Goal: Transaction & Acquisition: Purchase product/service

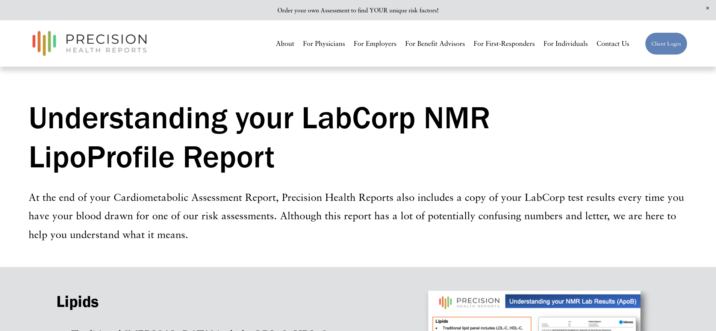
click at [561, 45] on link "For Individuals" at bounding box center [566, 44] width 44 height 14
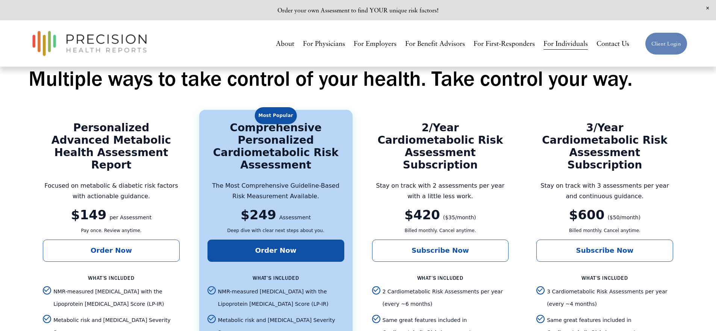
scroll to position [1415, 0]
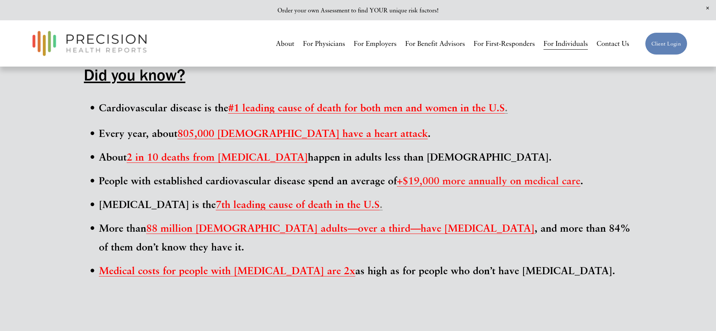
scroll to position [0, 0]
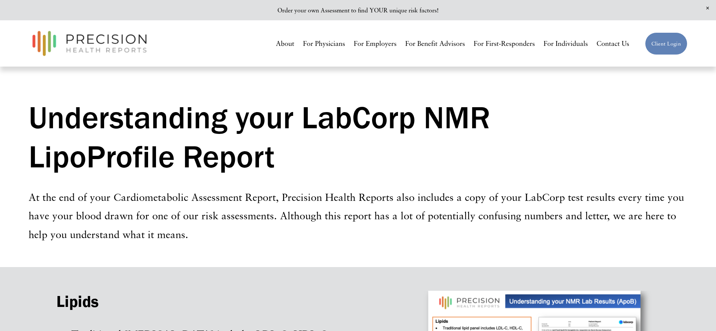
click at [574, 43] on link "For Individuals" at bounding box center [566, 44] width 44 height 14
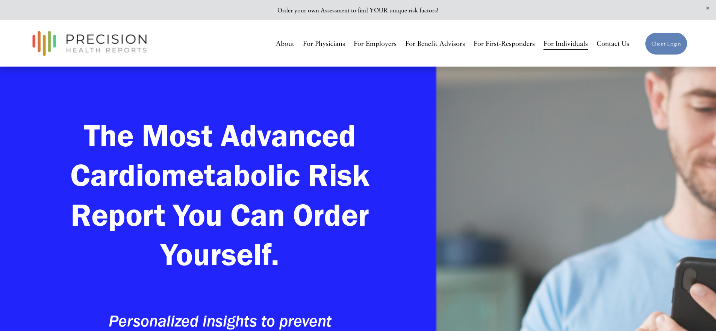
click at [569, 45] on link "For Individuals" at bounding box center [566, 44] width 44 height 14
